Goal: Find specific page/section: Find specific page/section

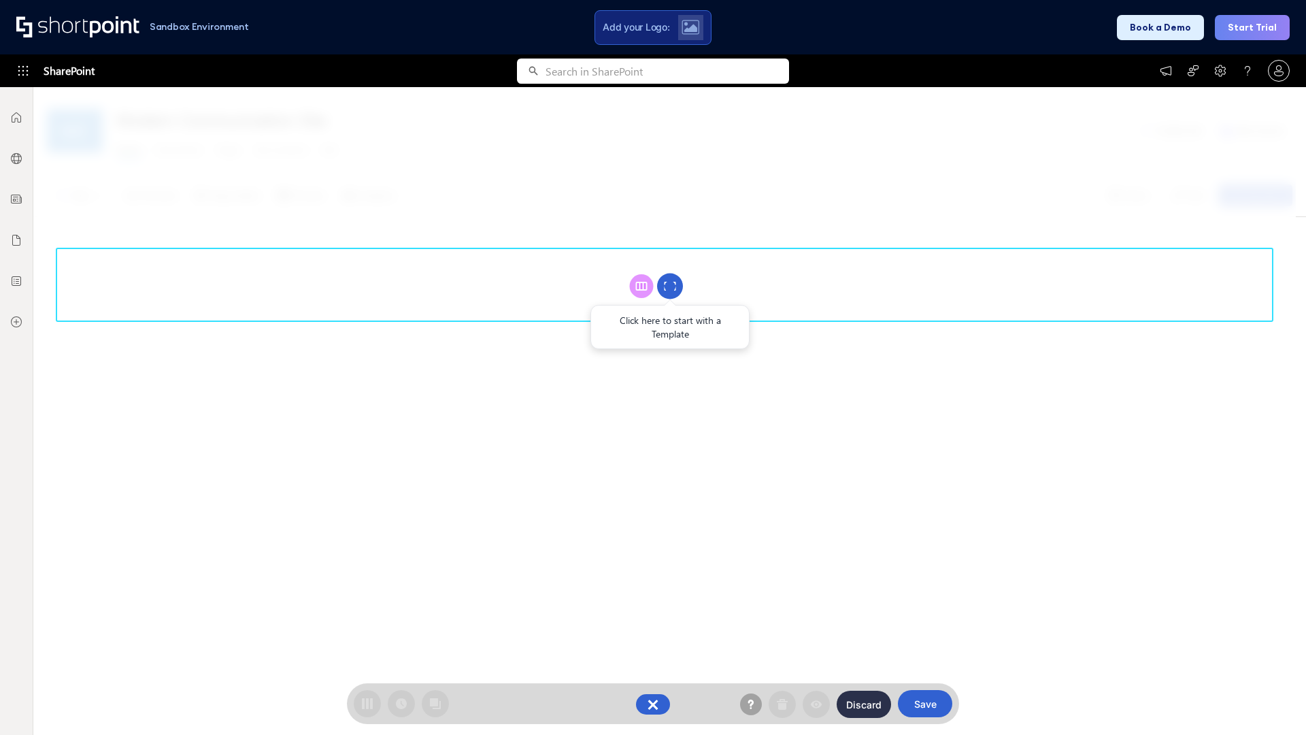
click at [670, 286] on circle at bounding box center [670, 287] width 26 height 26
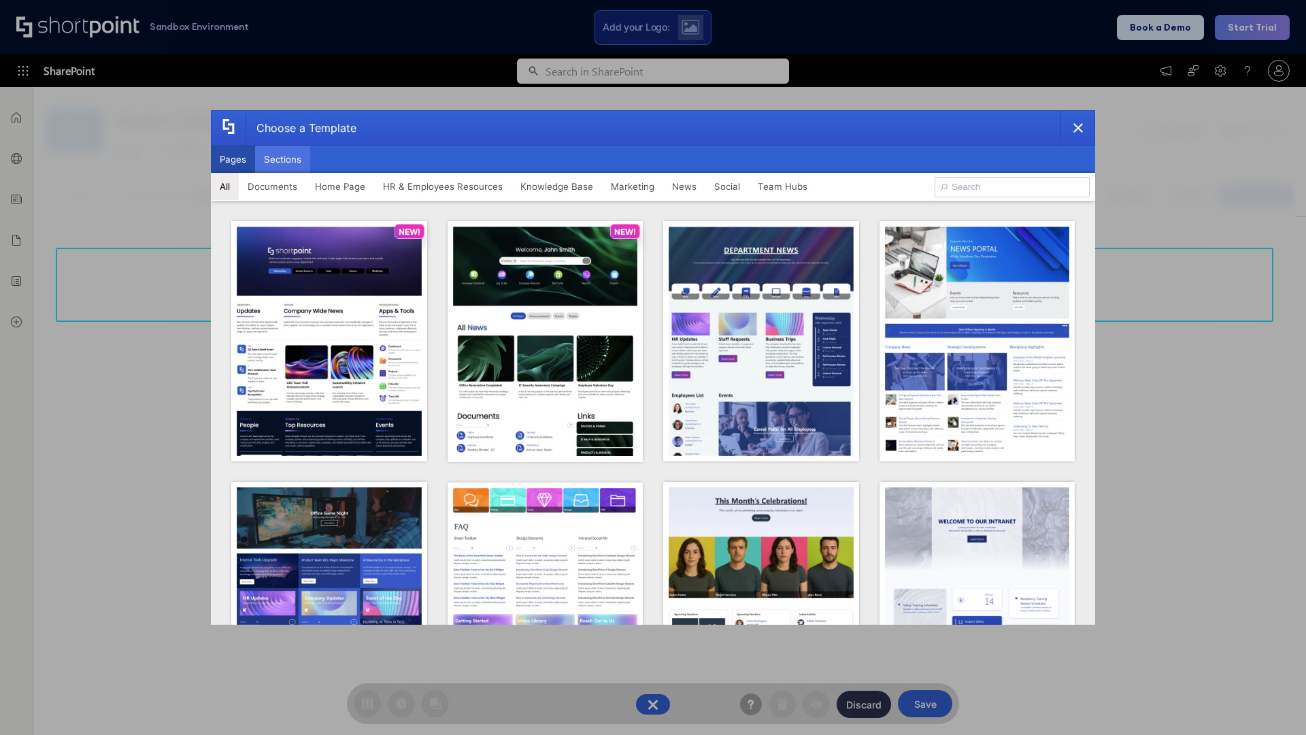
click at [282, 159] on button "Sections" at bounding box center [282, 159] width 55 height 27
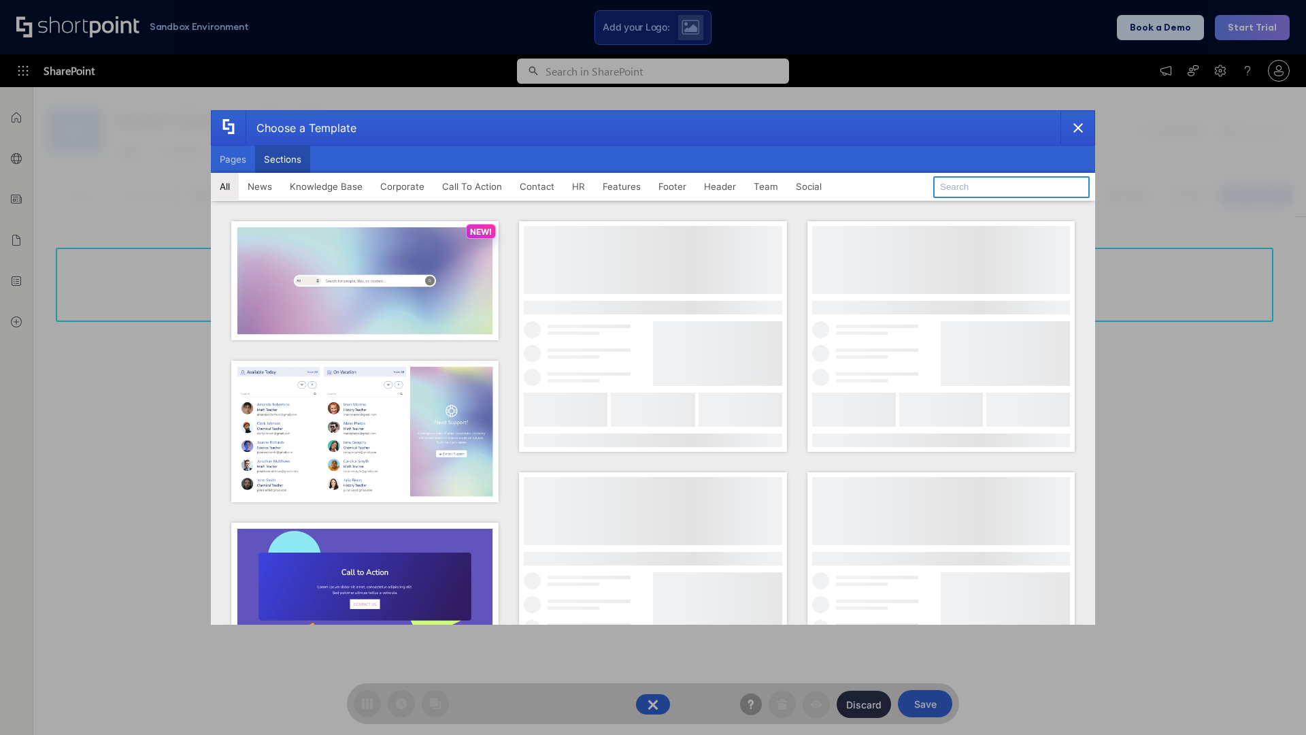
type input "Service Block 3"
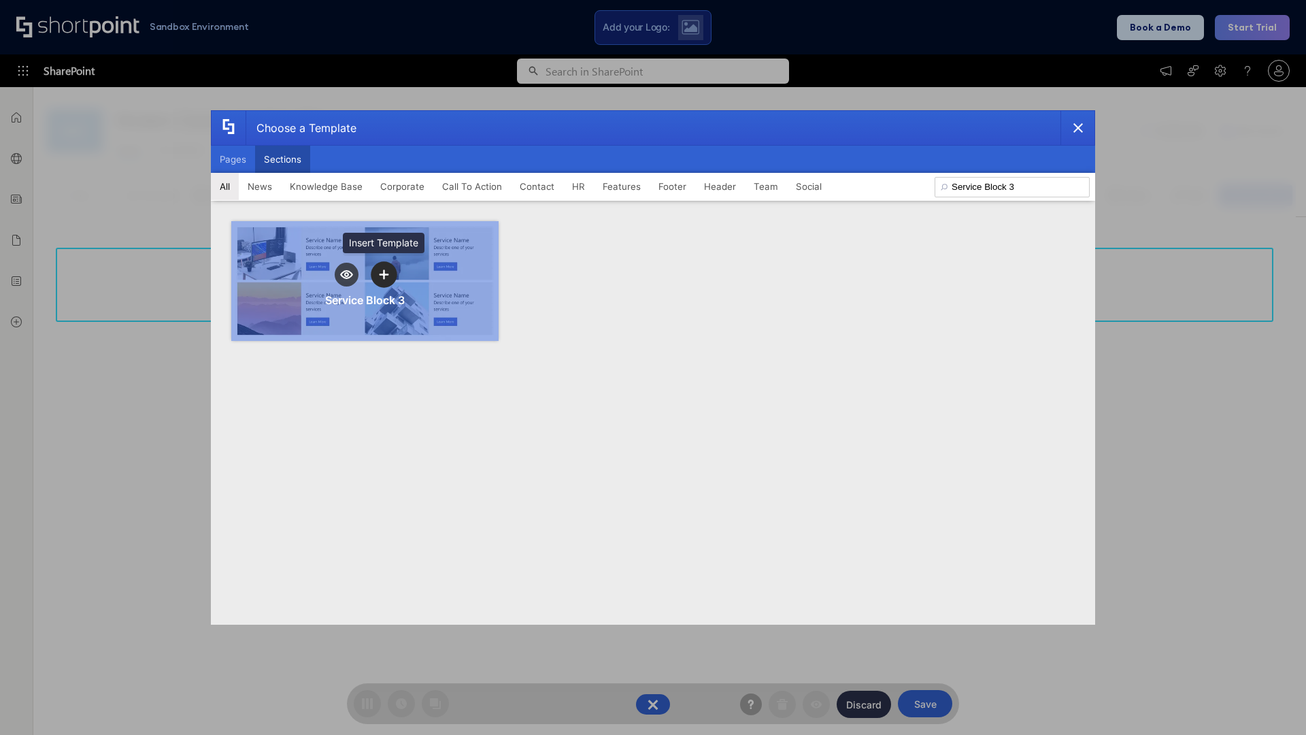
click at [384, 274] on icon "template selector" at bounding box center [384, 274] width 10 height 10
